Goal: Task Accomplishment & Management: Manage account settings

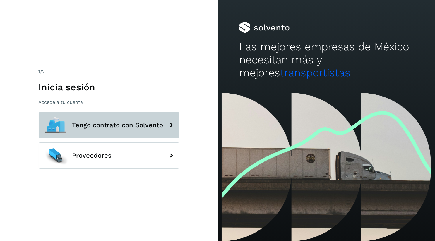
click at [98, 126] on span "Tengo contrato con Solvento" at bounding box center [117, 125] width 91 height 7
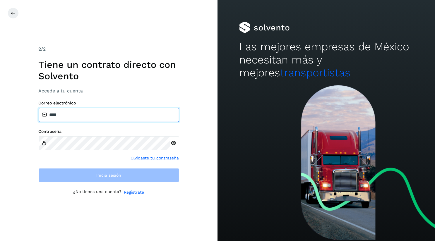
drag, startPoint x: 86, startPoint y: 111, endPoint x: 0, endPoint y: 106, distance: 86.2
click at [0, 106] on div "2 /2 Tiene un contrato directo con Solvento Accede a tu cuenta Correo electróni…" at bounding box center [108, 120] width 217 height 241
paste input "**********"
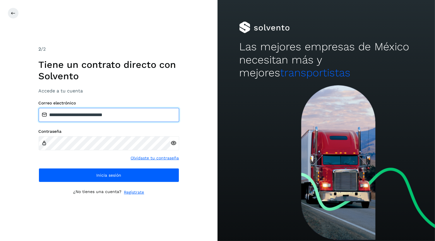
type input "**********"
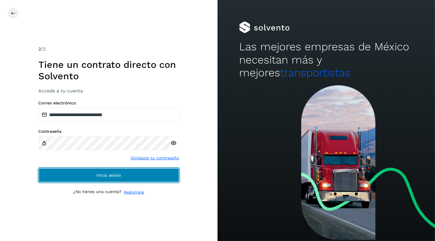
click at [154, 176] on button "Inicia sesión" at bounding box center [109, 175] width 140 height 14
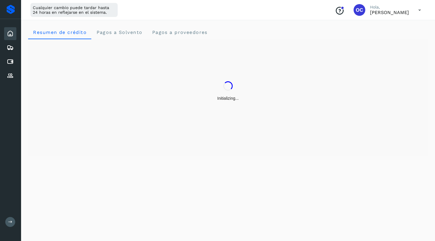
click at [11, 222] on icon at bounding box center [10, 222] width 4 height 4
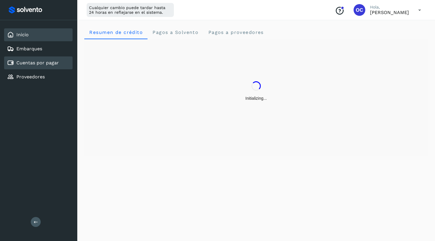
click at [25, 58] on div "Cuentas por pagar" at bounding box center [38, 62] width 68 height 13
click at [30, 63] on link "Cuentas por pagar" at bounding box center [37, 63] width 42 height 6
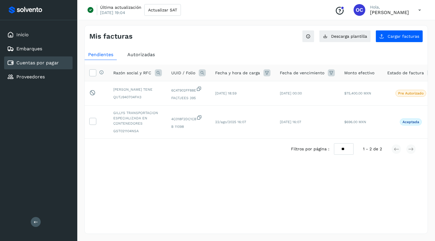
click at [132, 55] on span "Autorizadas" at bounding box center [141, 55] width 28 height 6
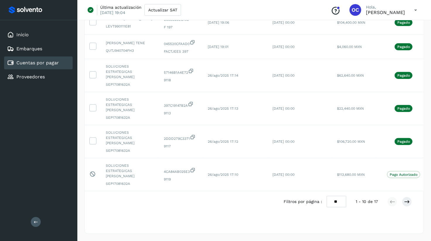
scroll to position [193, 0]
click at [366, 12] on p "[PERSON_NAME]" at bounding box center [385, 13] width 39 height 6
click at [411, 7] on icon at bounding box center [415, 10] width 12 height 12
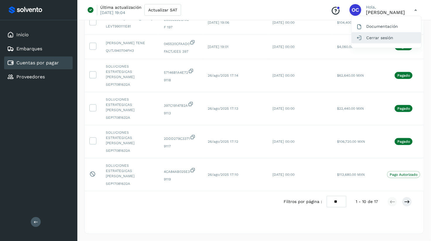
click at [376, 38] on div "Cerrar sesión" at bounding box center [386, 37] width 70 height 11
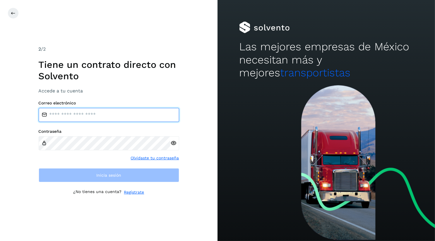
type input "****"
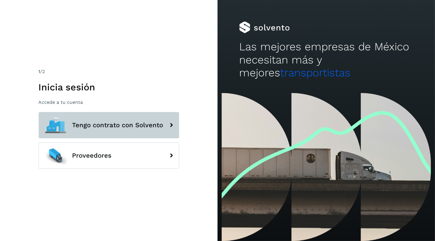
click at [100, 135] on button "Tengo contrato con Solvento" at bounding box center [109, 125] width 140 height 26
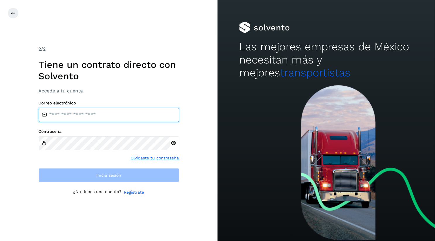
click at [91, 115] on input "email" at bounding box center [109, 115] width 140 height 14
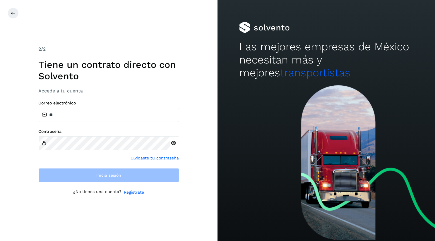
type input "*"
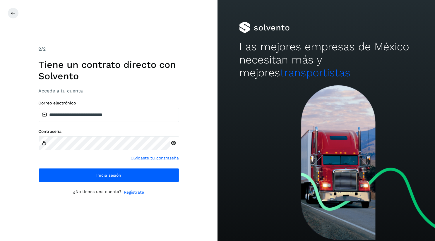
type input "**********"
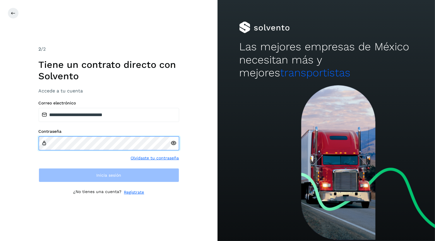
click at [83, 134] on label "Contraseña" at bounding box center [109, 131] width 140 height 5
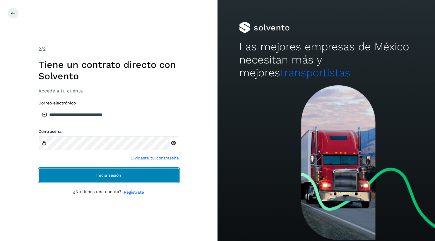
click at [156, 169] on button "Inicia sesión" at bounding box center [109, 175] width 140 height 14
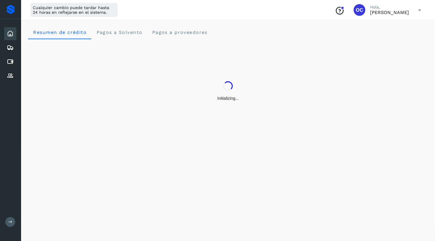
click at [11, 218] on button at bounding box center [10, 222] width 10 height 10
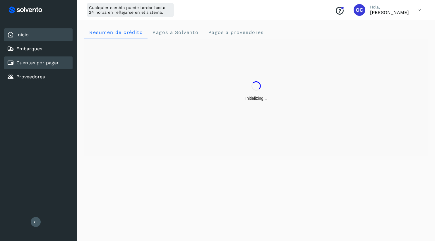
click at [40, 66] on div "Cuentas por pagar" at bounding box center [38, 62] width 68 height 13
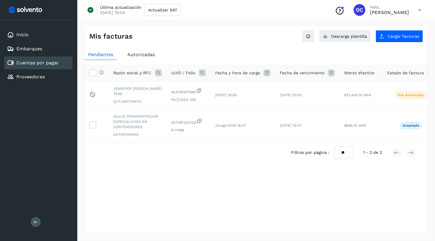
click at [137, 53] on span "Autorizadas" at bounding box center [141, 55] width 28 height 6
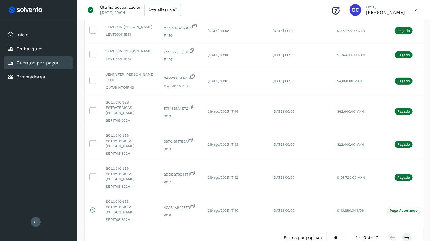
scroll to position [152, 0]
click at [367, 8] on p "Hola," at bounding box center [385, 7] width 39 height 5
click at [374, 12] on p "[PERSON_NAME]" at bounding box center [385, 13] width 39 height 6
click at [412, 7] on icon at bounding box center [415, 10] width 12 height 12
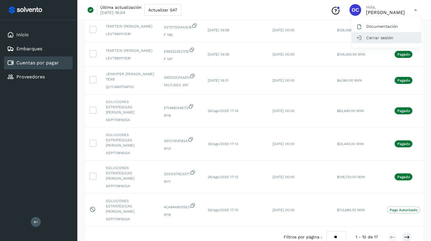
click at [364, 39] on div "Cerrar sesión" at bounding box center [386, 37] width 70 height 11
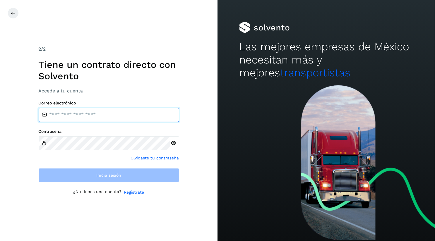
type input "****"
